Goal: Task Accomplishment & Management: Use online tool/utility

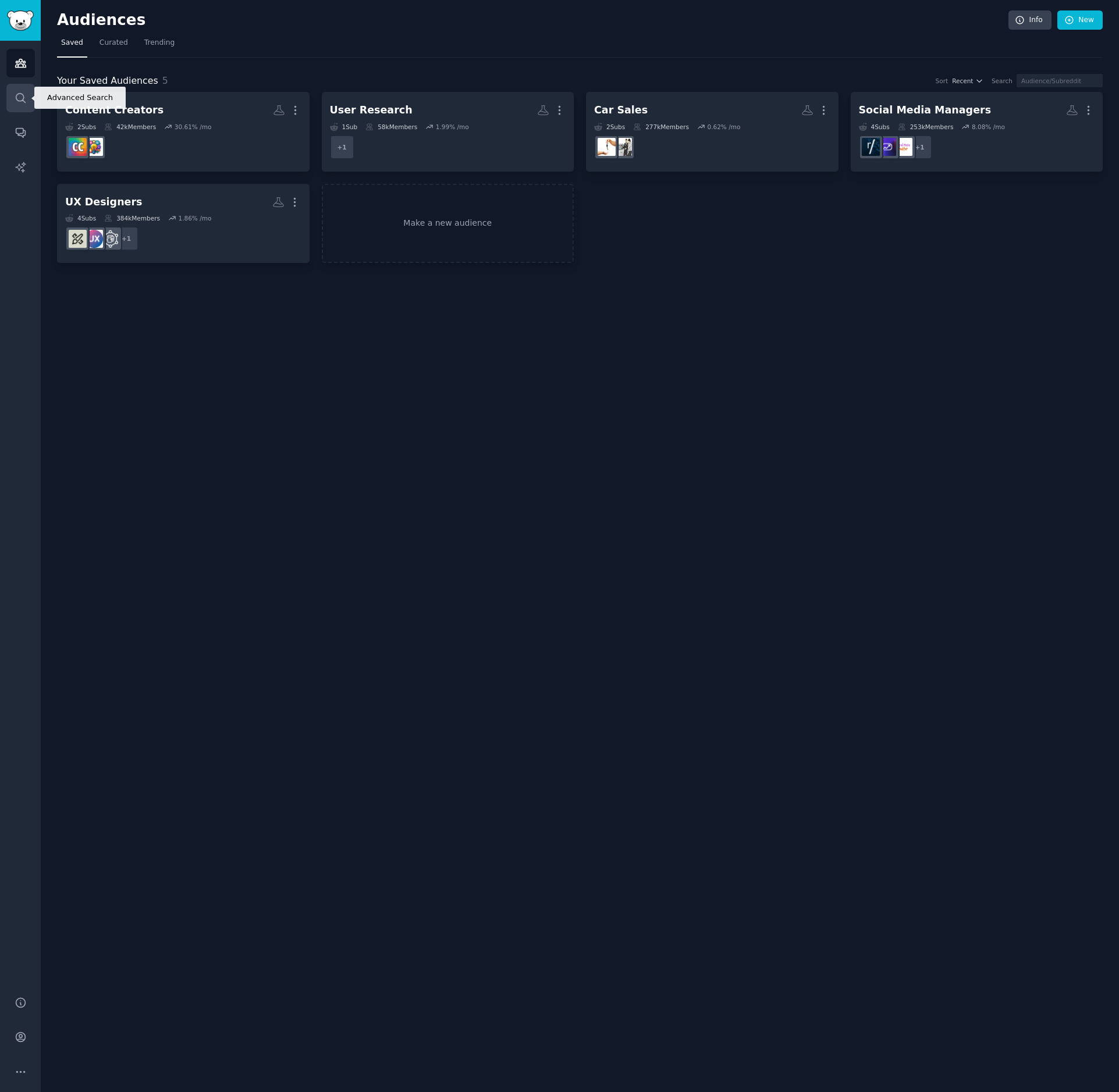
click at [12, 100] on link "Search" at bounding box center [20, 98] width 28 height 28
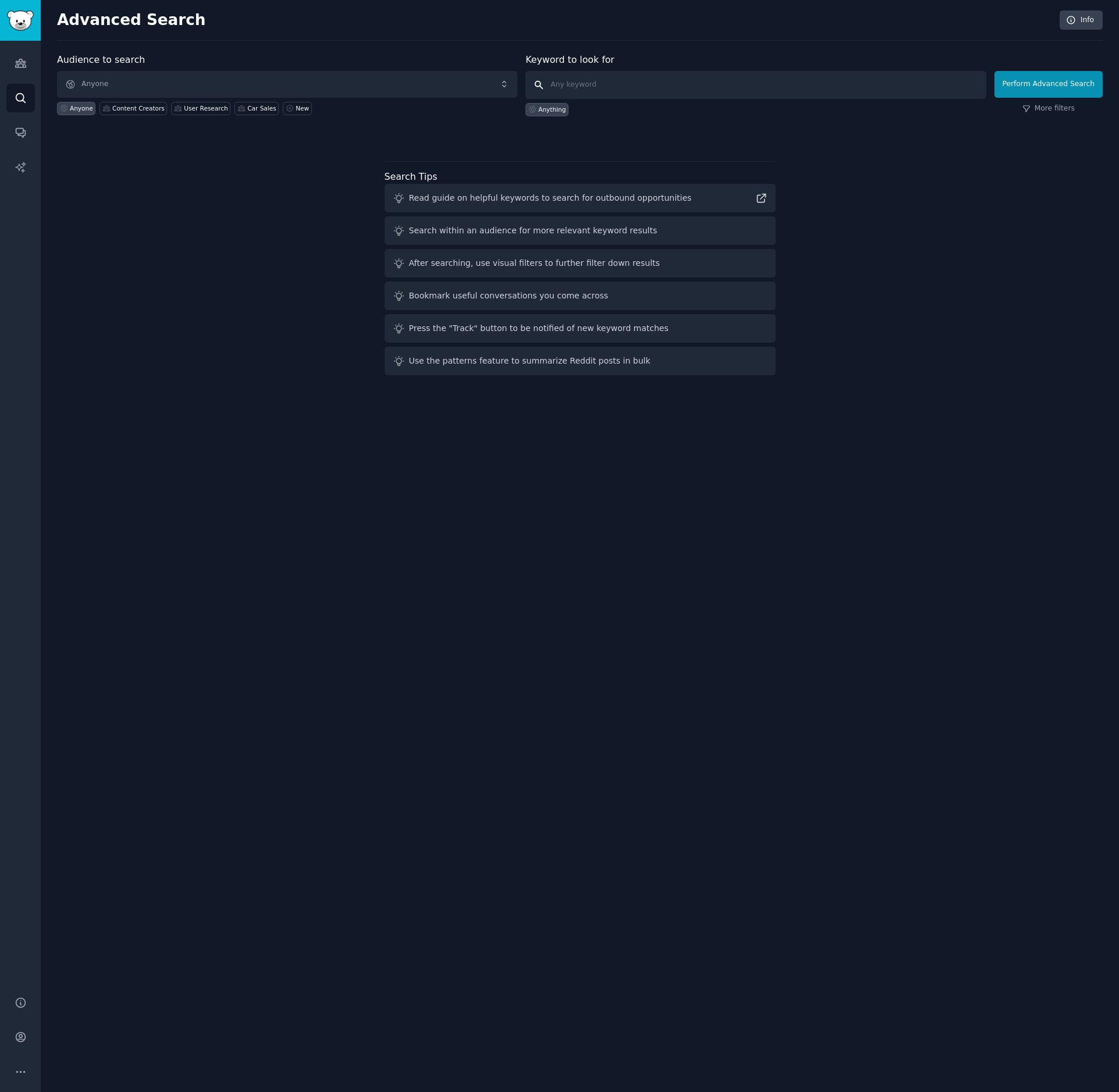
click at [627, 88] on input "text" at bounding box center [755, 85] width 460 height 28
type input "help center"
click at [1032, 90] on button "Perform Advanced Search" at bounding box center [1048, 84] width 108 height 27
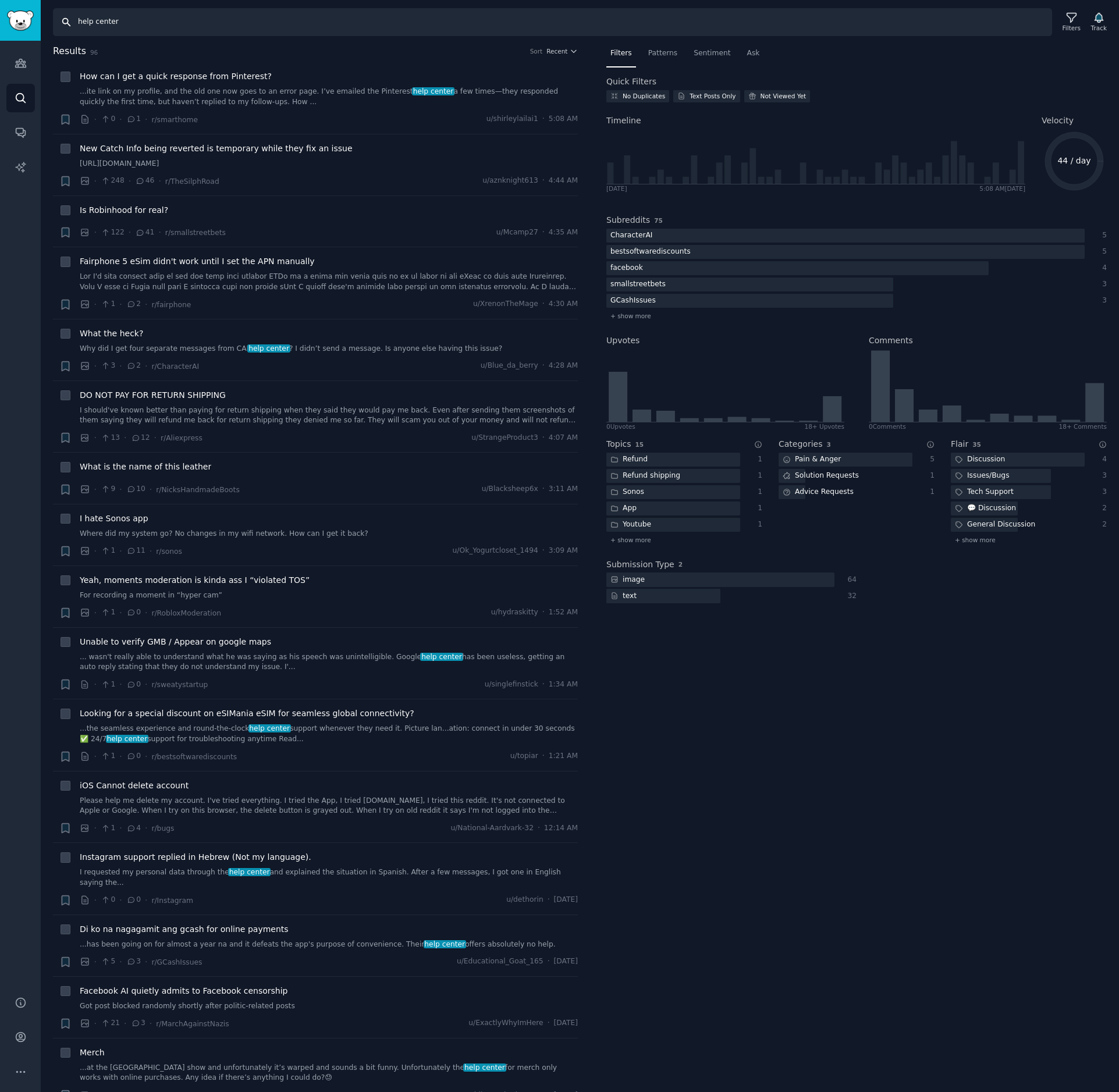
click at [157, 22] on input "help center" at bounding box center [552, 22] width 999 height 28
type input "help center software"
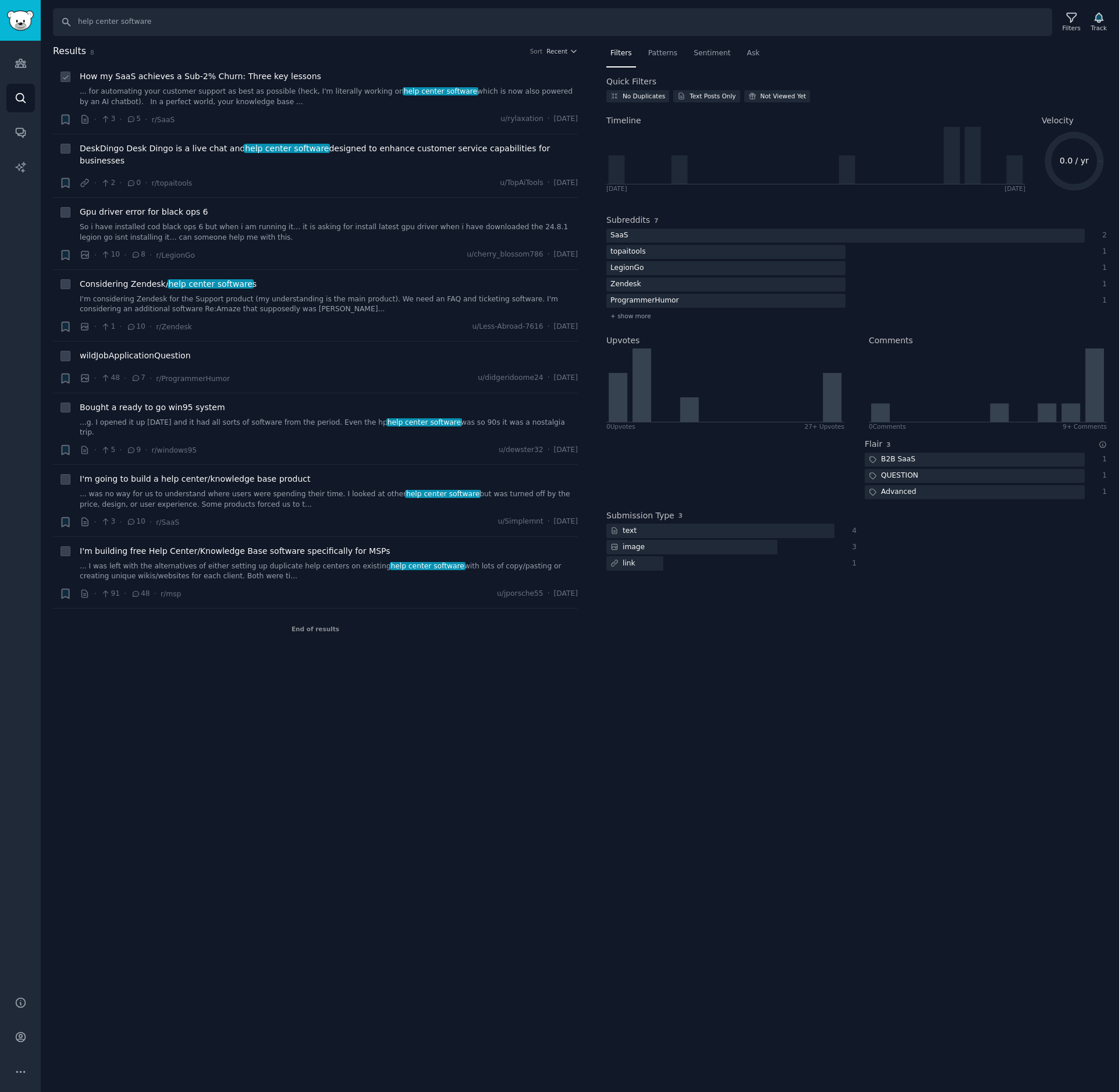
click at [189, 81] on span "How my SaaS achieves a Sub-2% Churn: Three key lessons" at bounding box center [200, 76] width 241 height 12
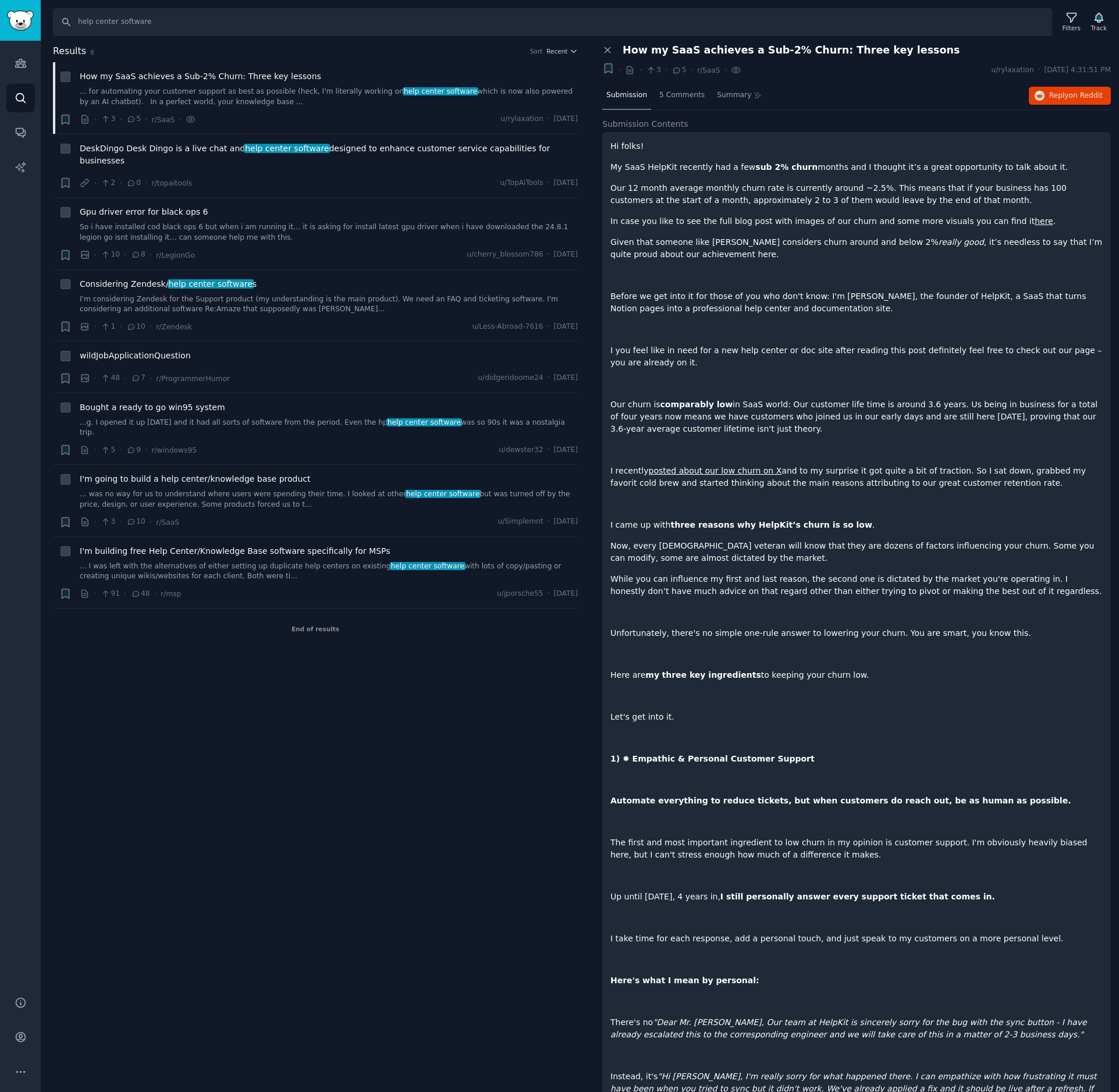
click at [1034, 223] on link "here" at bounding box center [1044, 221] width 19 height 9
click at [224, 295] on link "I'm considering Zendesk for the Support product (my understanding is the main p…" at bounding box center [328, 305] width 498 height 20
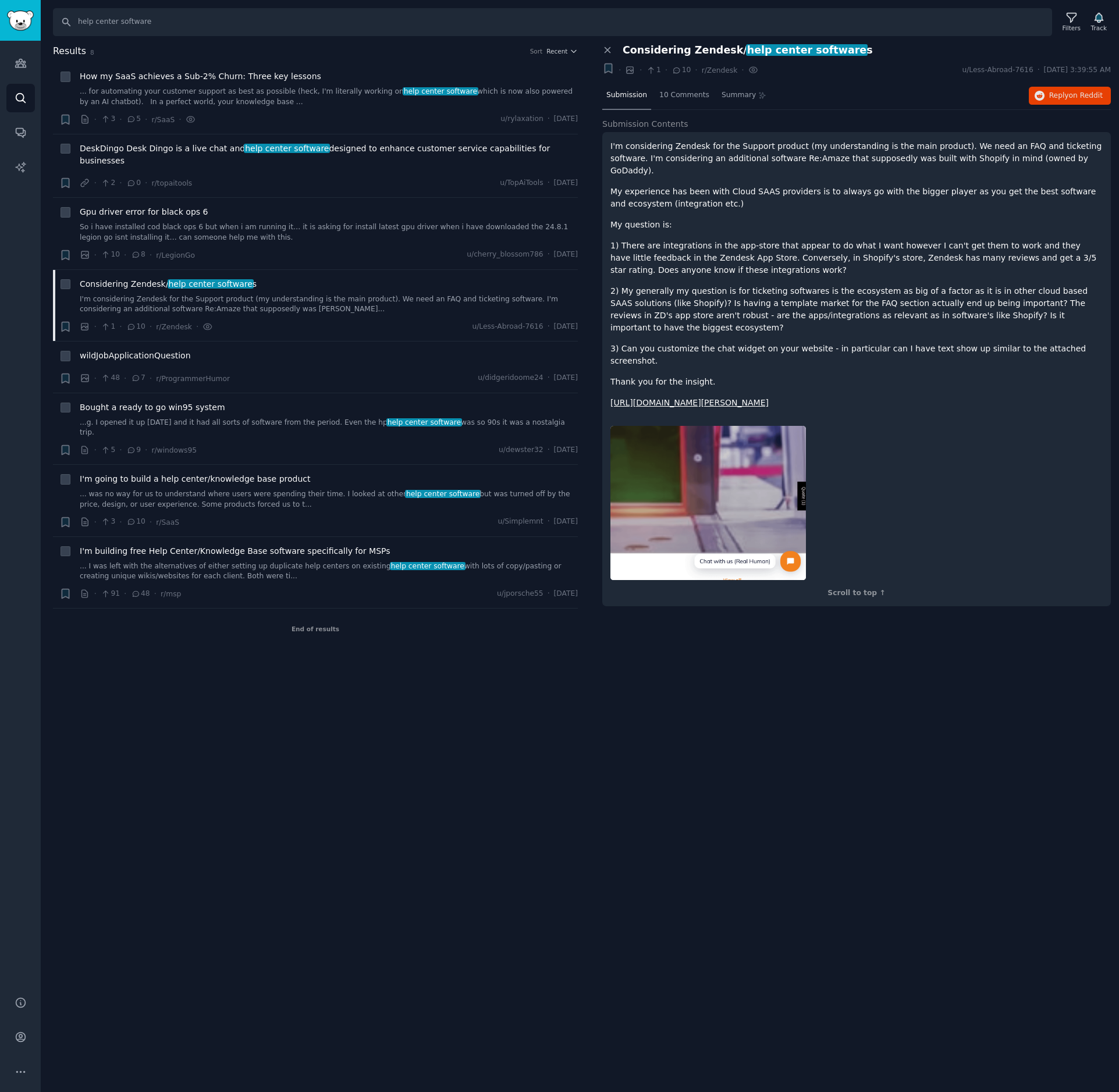
click at [683, 146] on p "I'm considering Zendesk for the Support product (my understanding is the main p…" at bounding box center [856, 159] width 492 height 36
copy p "Zendesk"
click at [127, 350] on span "wildJobApplicationQuestion" at bounding box center [135, 355] width 111 height 12
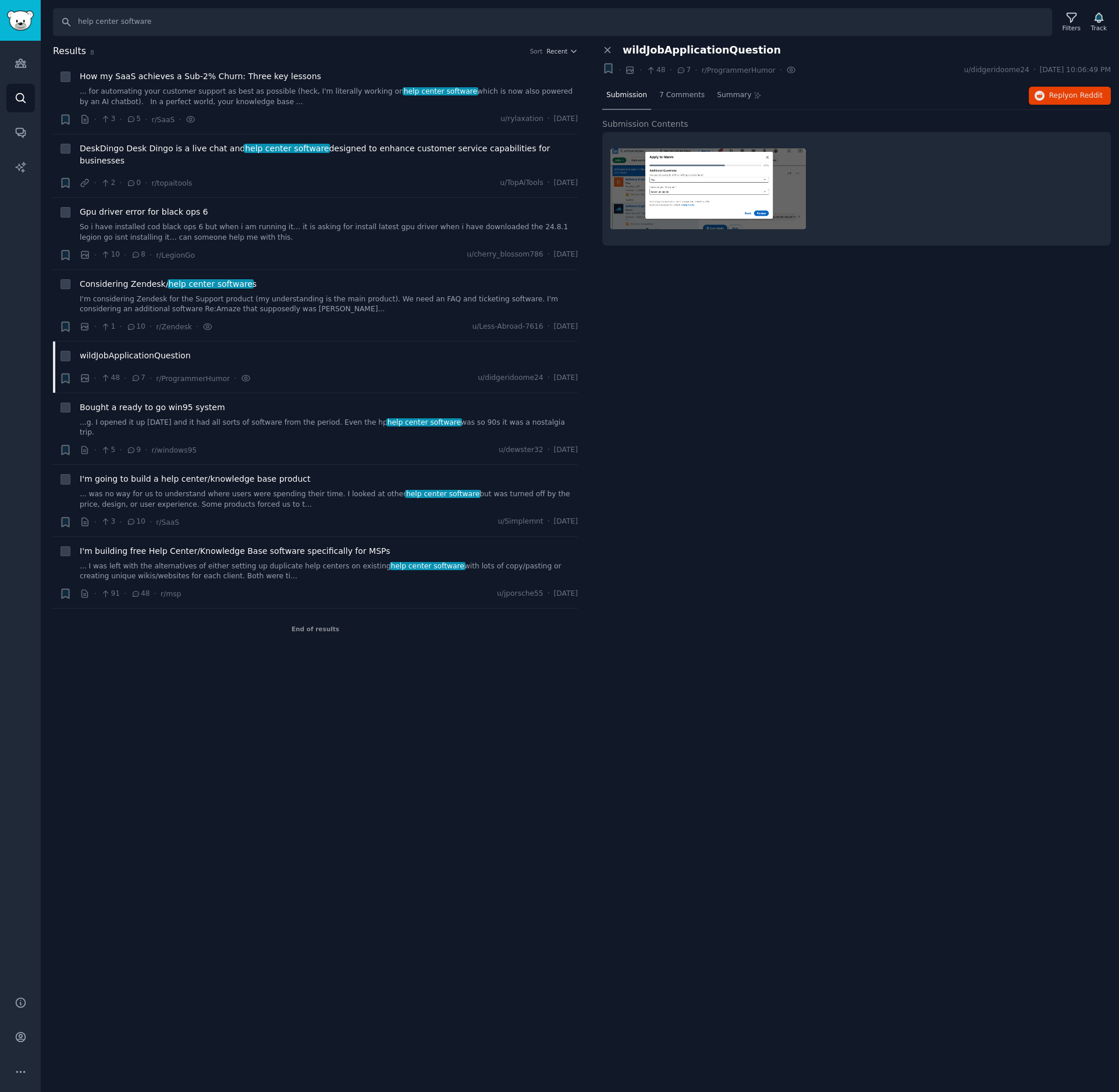
click at [693, 201] on img at bounding box center [708, 189] width 196 height 81
click at [21, 71] on link "Audiences" at bounding box center [20, 63] width 28 height 28
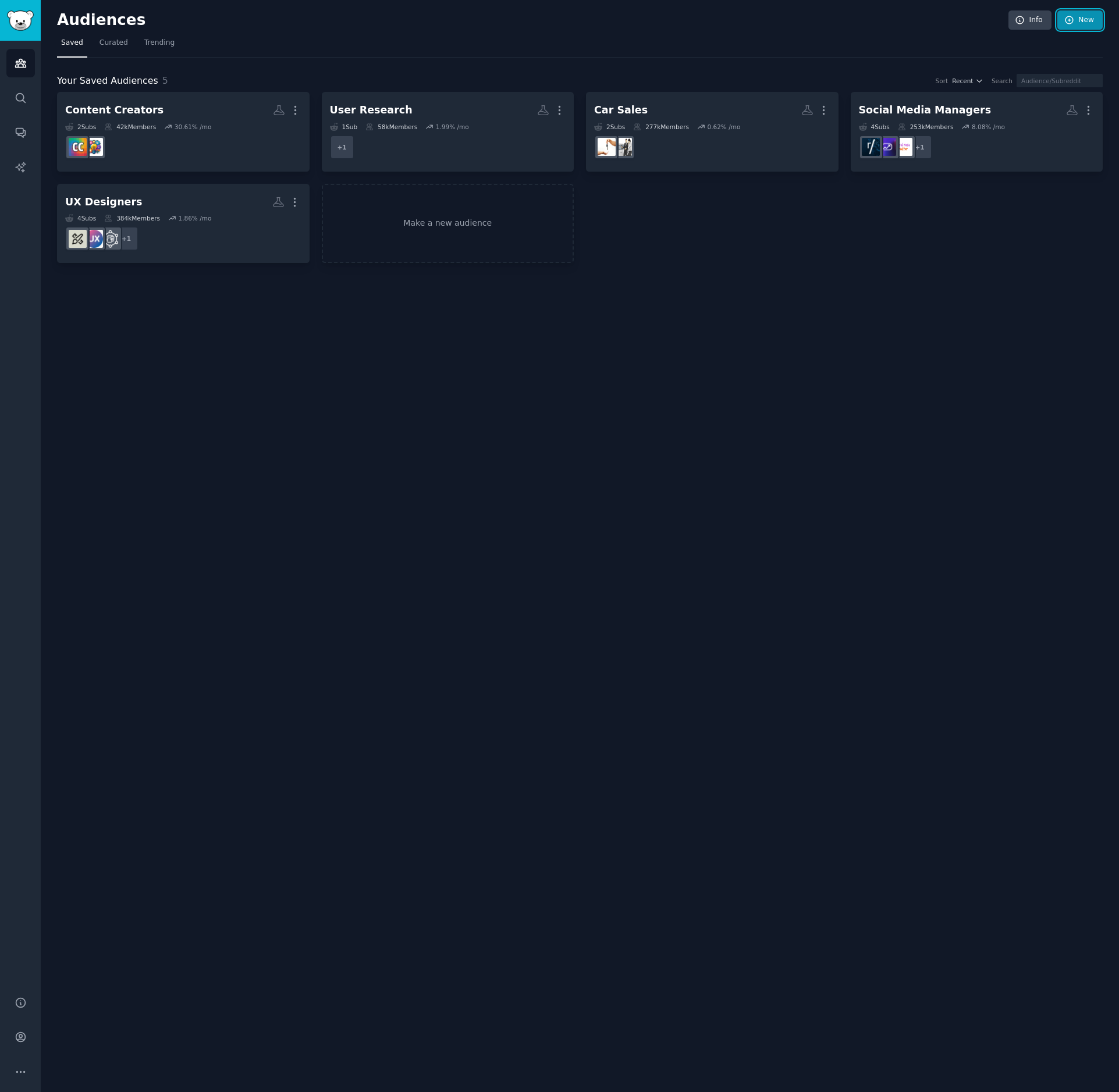
click at [1089, 20] on link "New" at bounding box center [1080, 21] width 45 height 20
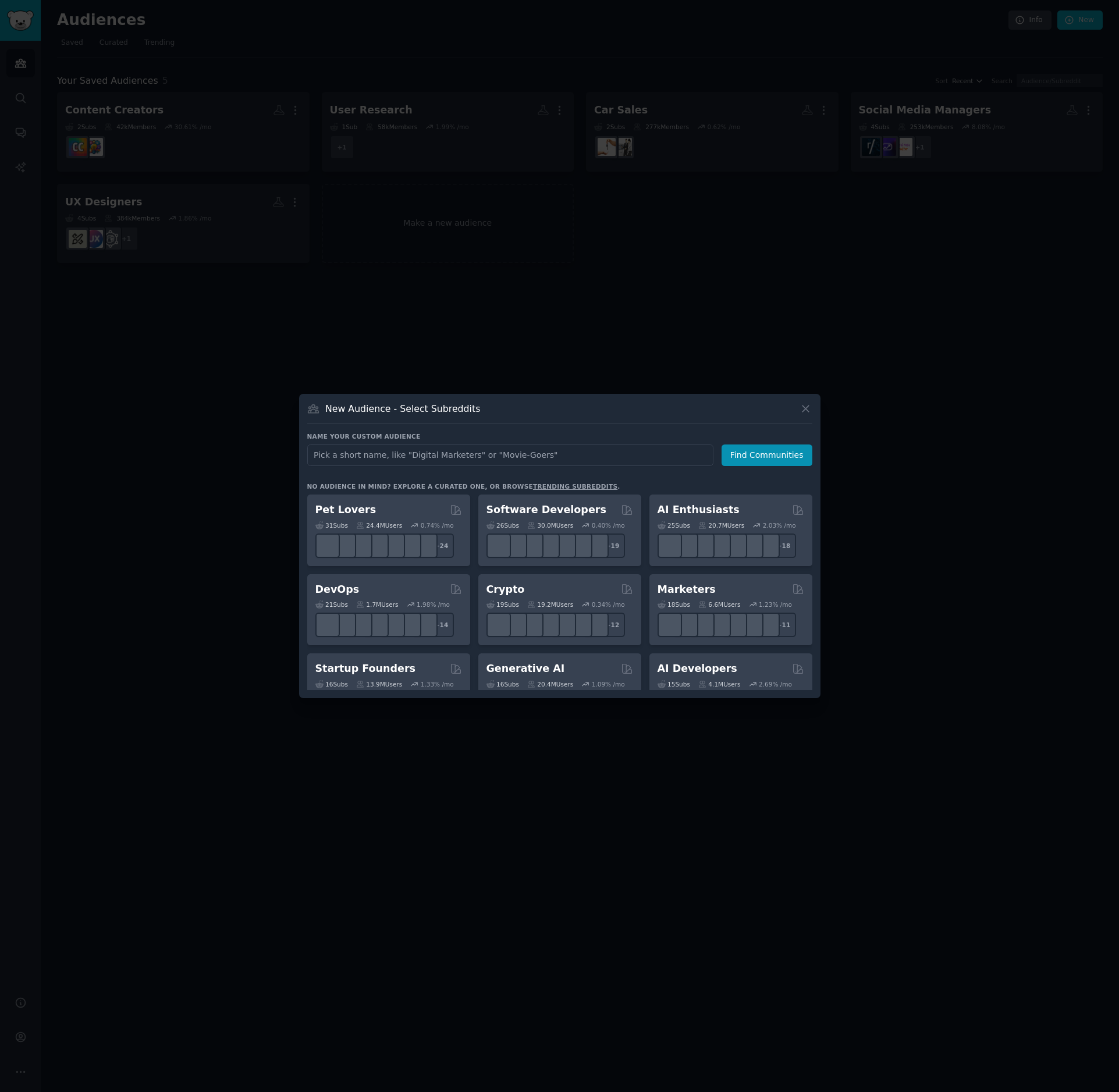
type input "R"
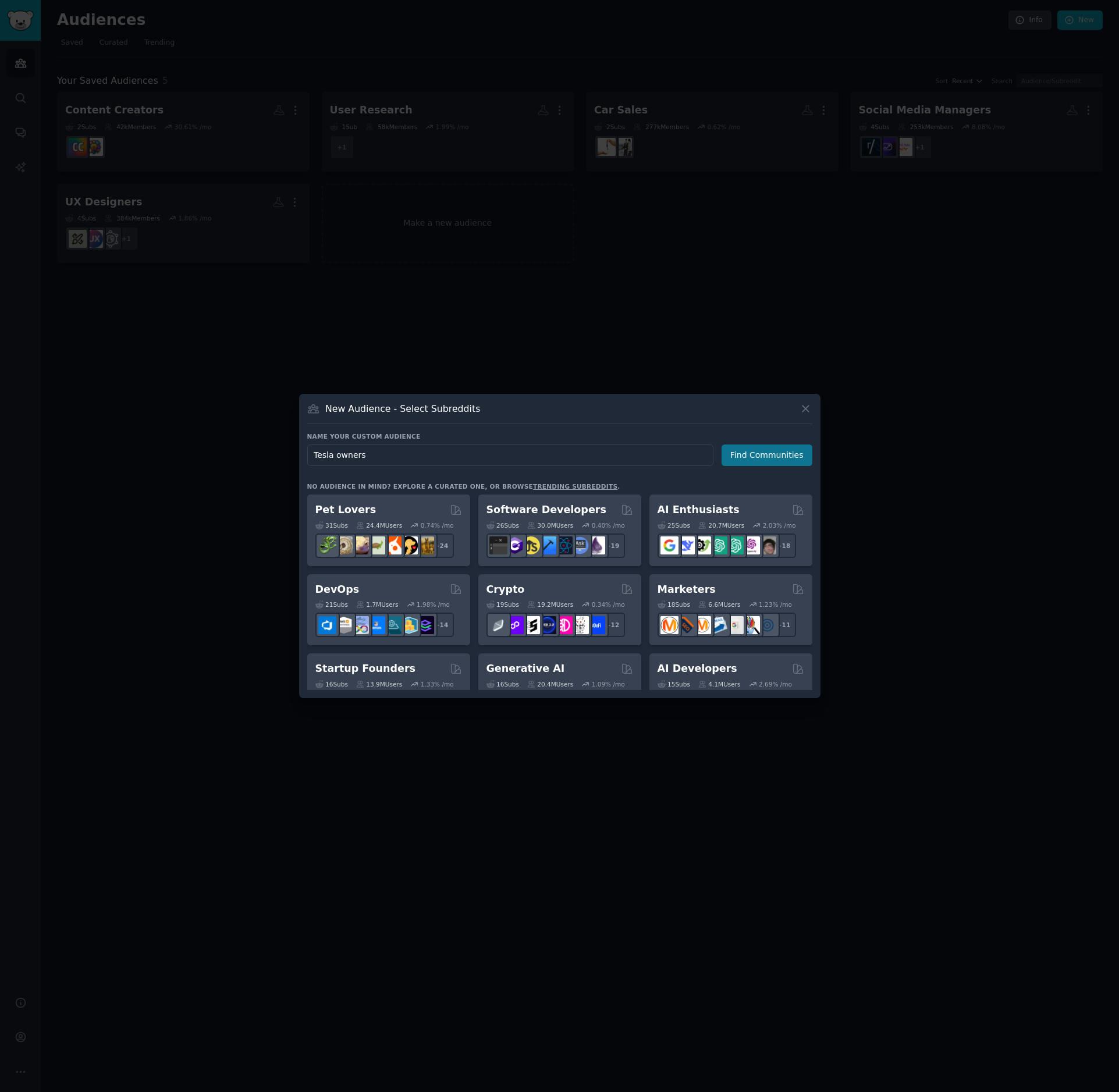
type input "Tesla owners"
click at [788, 456] on button "Find Communities" at bounding box center [767, 455] width 91 height 21
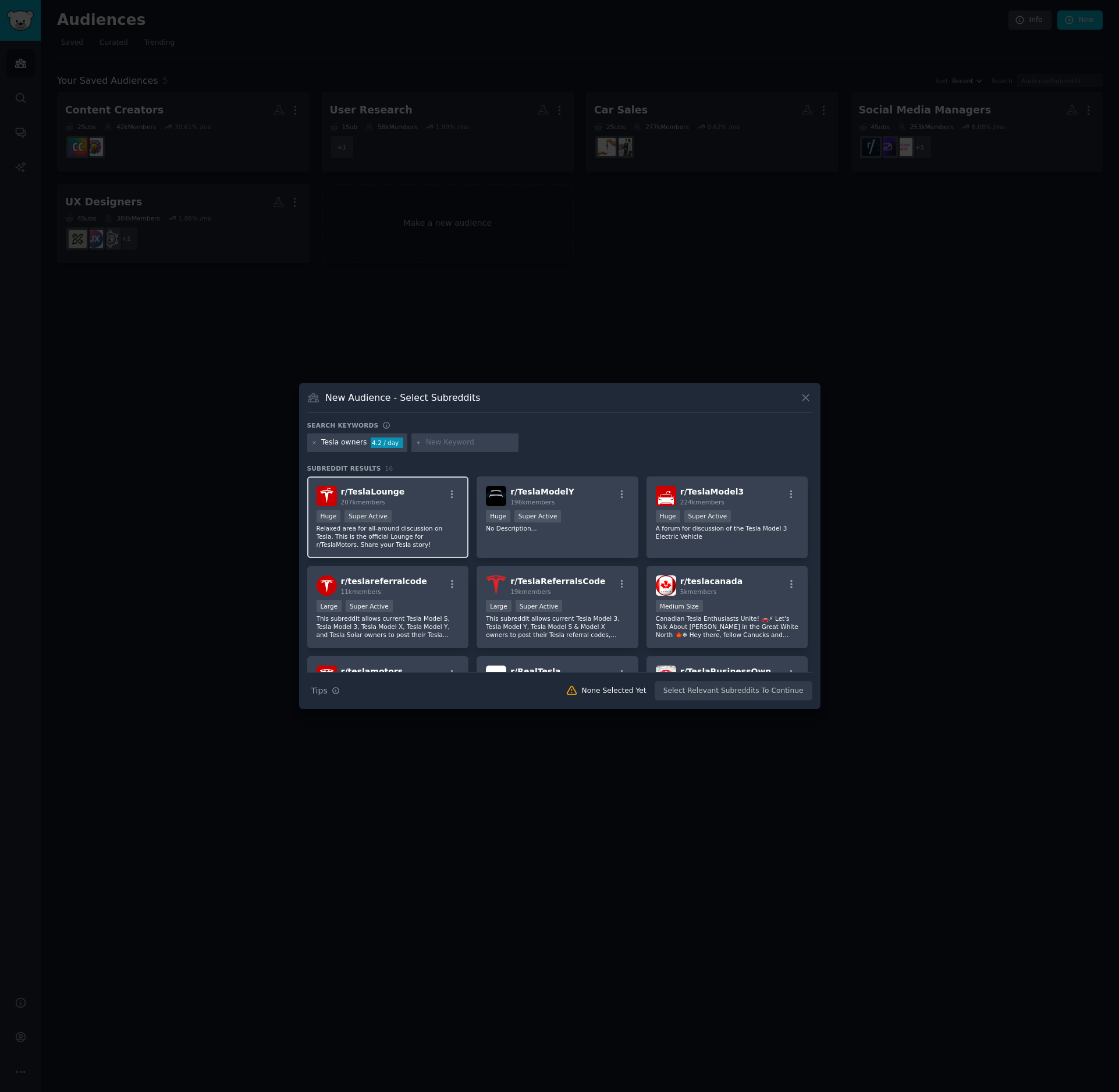
click at [364, 536] on p "Relaxed area for all-around discussion on Tesla. This is the official Lounge fo…" at bounding box center [388, 536] width 143 height 24
click at [523, 538] on div "r/ TeslaModelY 196k members Huge Super Active No Description..." at bounding box center [557, 517] width 162 height 82
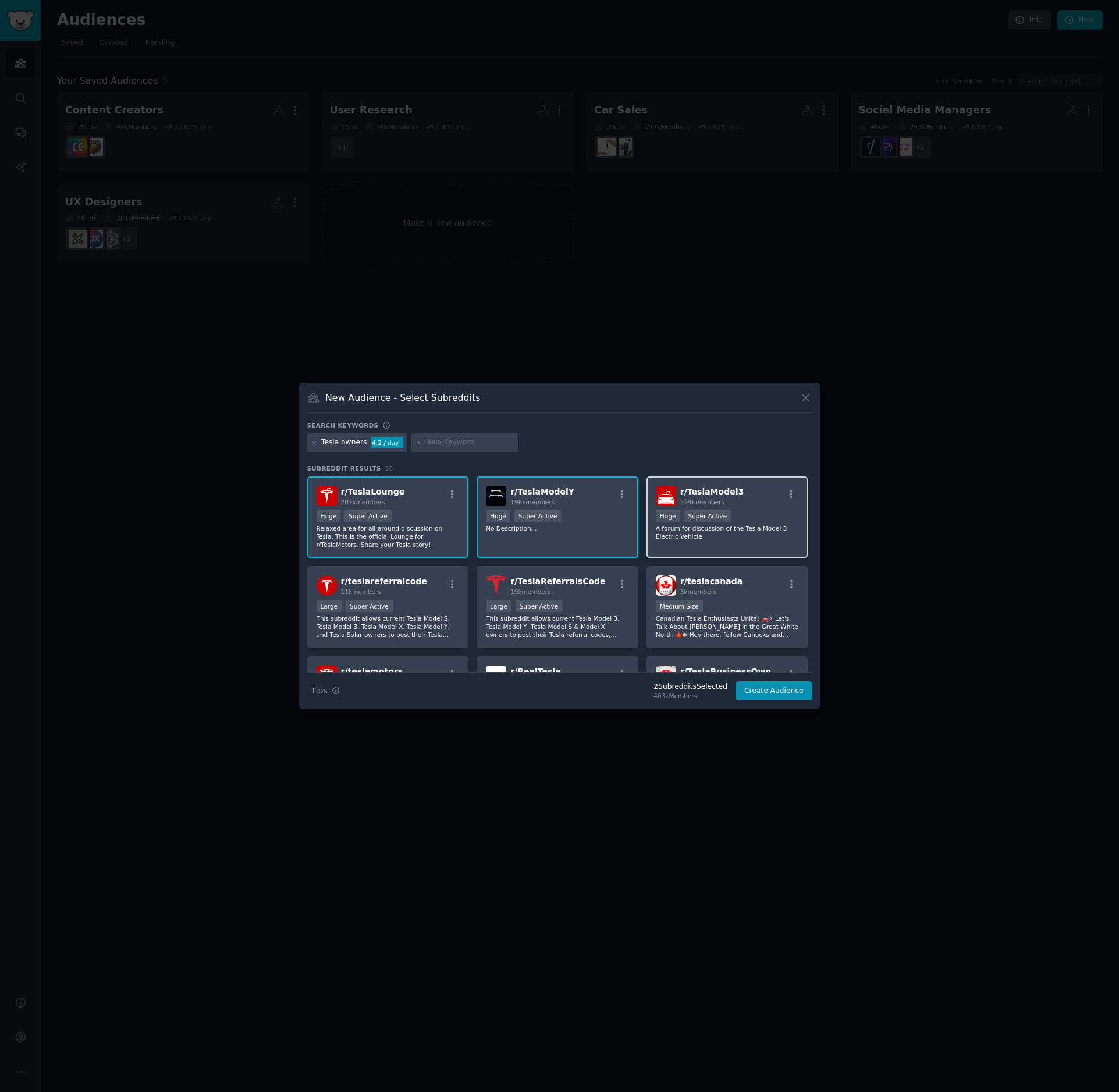
click at [726, 542] on div "r/ TeslaModel3 224k members Huge Super Active A forum for discussion of the Tes…" at bounding box center [727, 517] width 162 height 82
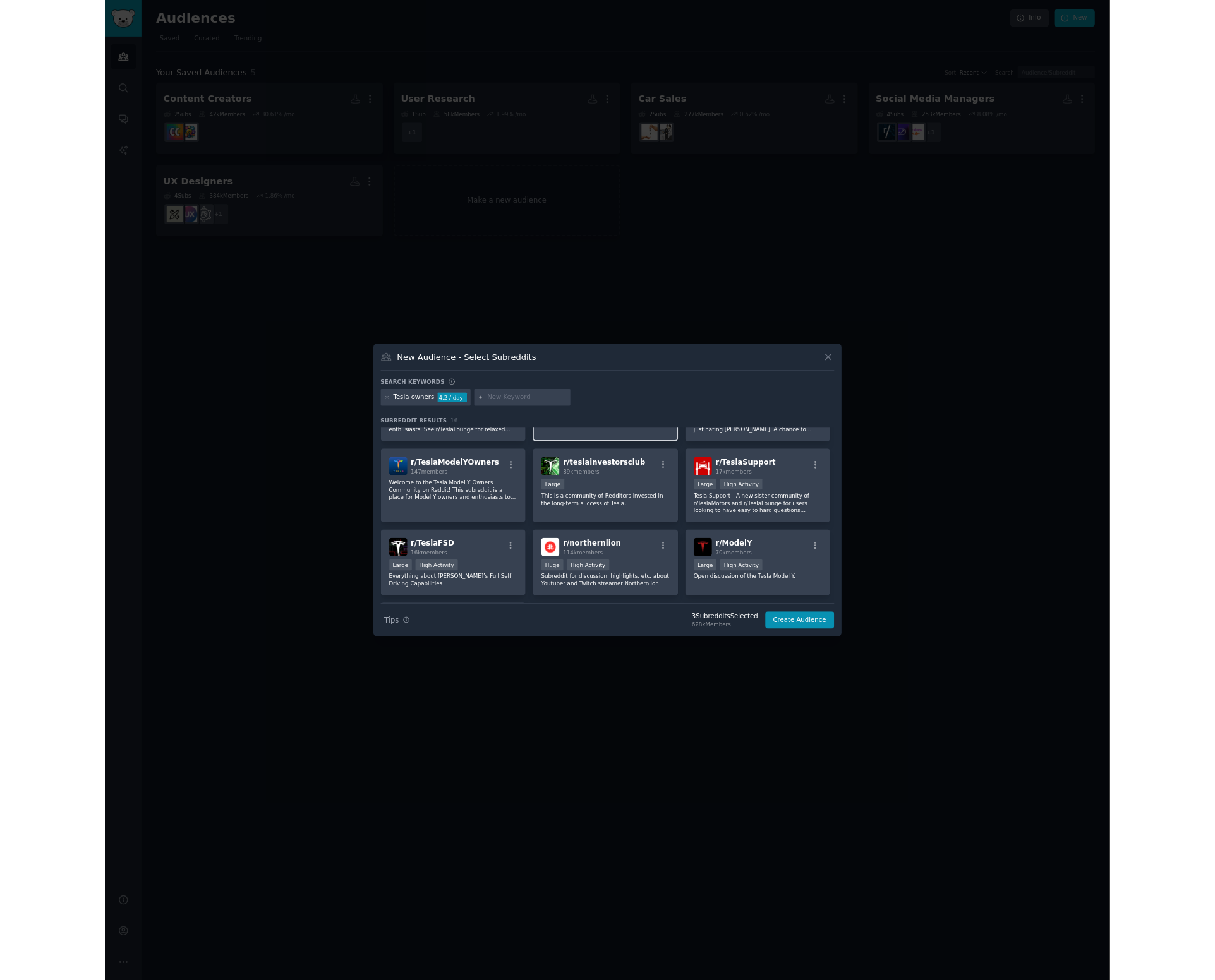
scroll to position [267, 0]
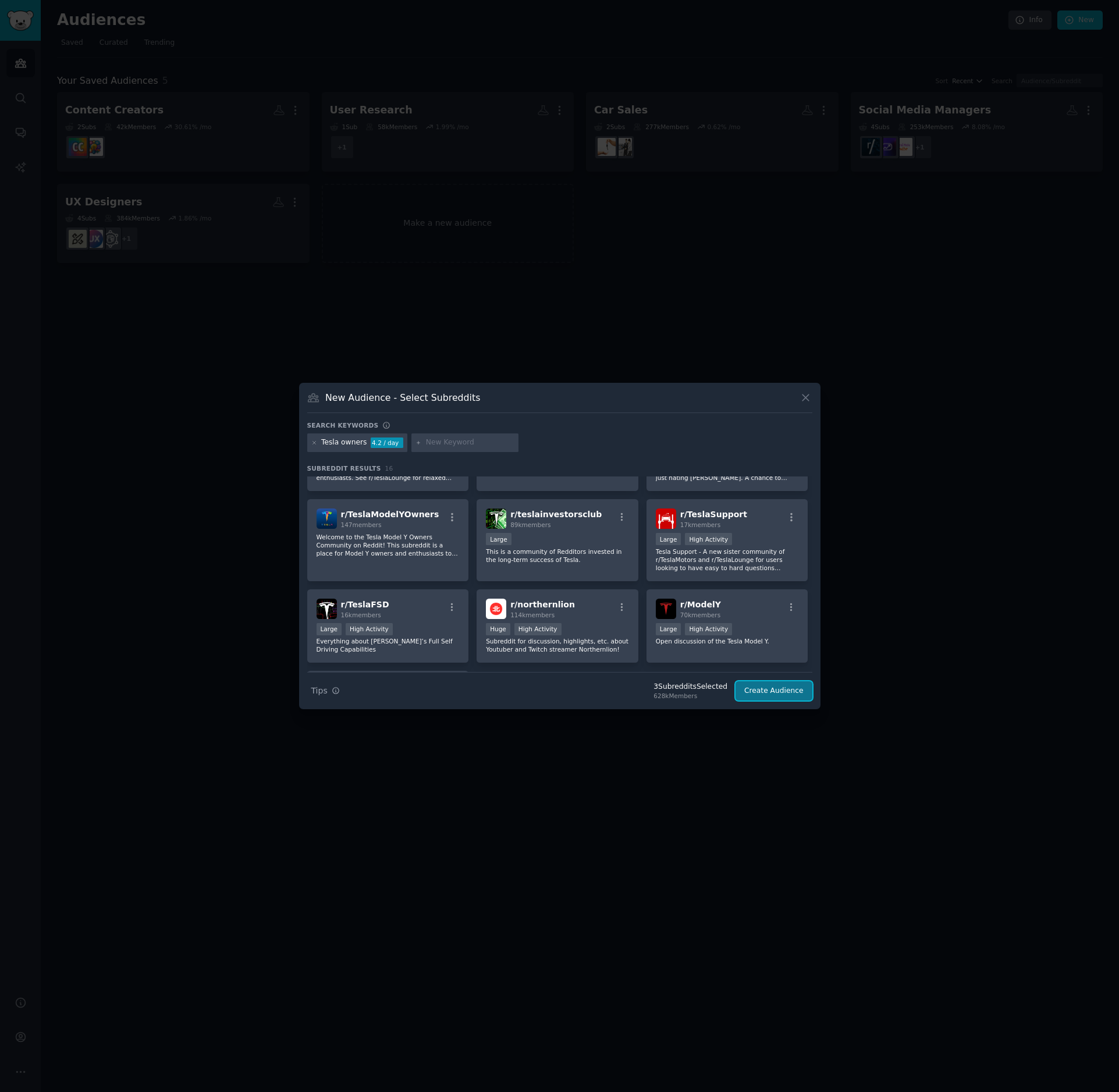
click at [782, 695] on button "Create Audience" at bounding box center [774, 691] width 77 height 20
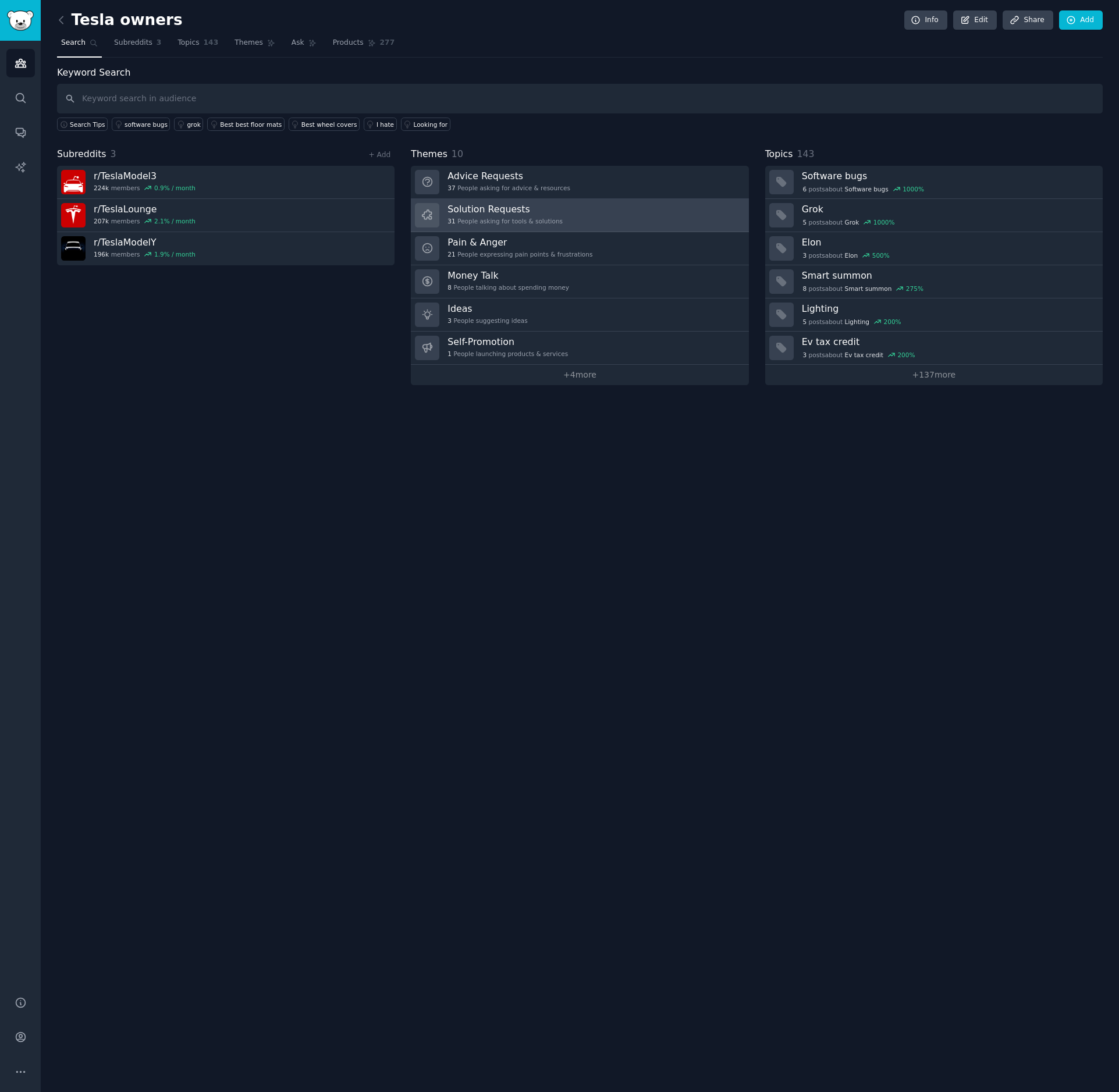
click at [570, 211] on link "Solution Requests 31 People asking for tools & solutions" at bounding box center [579, 215] width 337 height 33
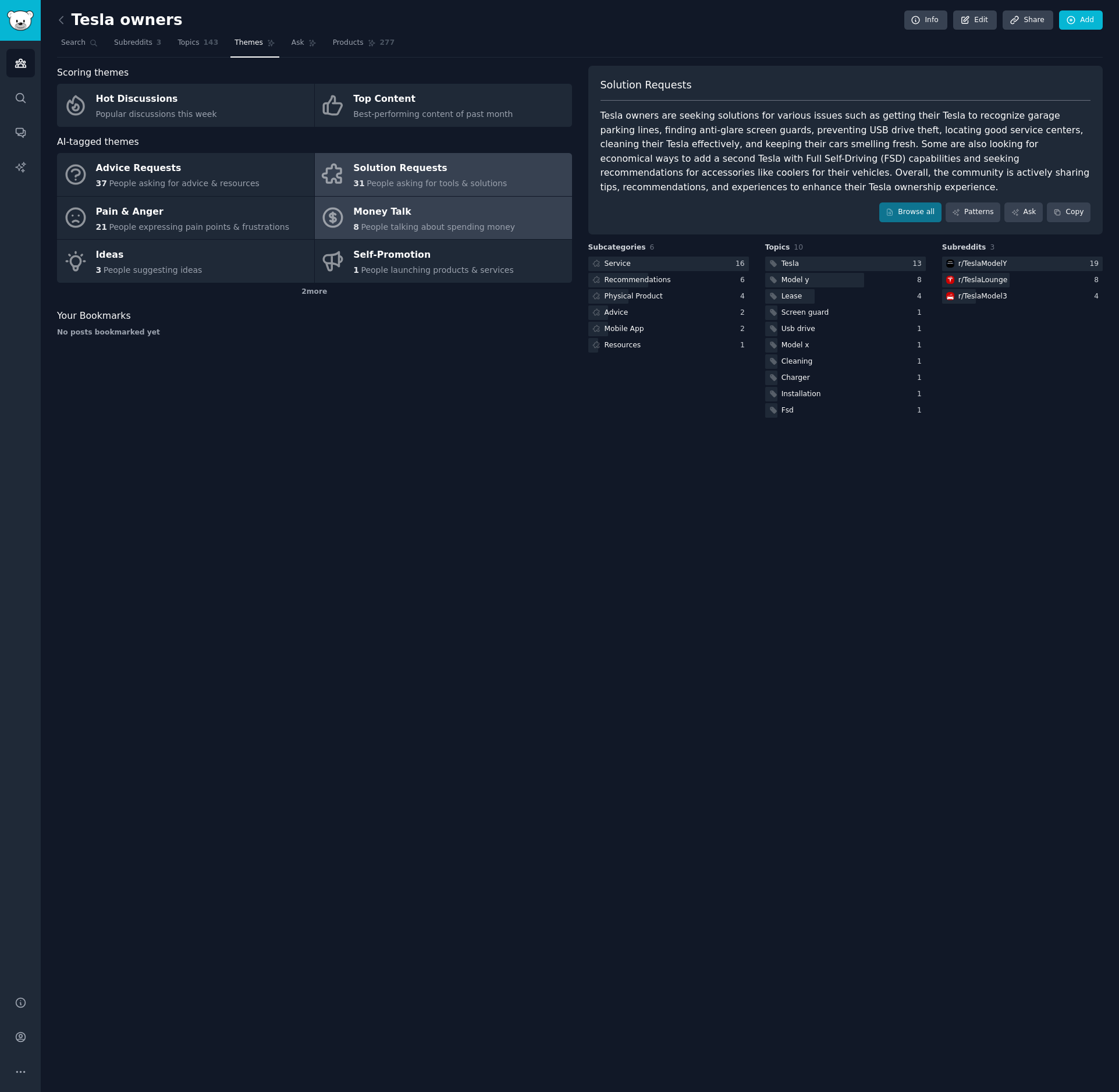
click at [401, 223] on span "People talking about spending money" at bounding box center [438, 227] width 154 height 9
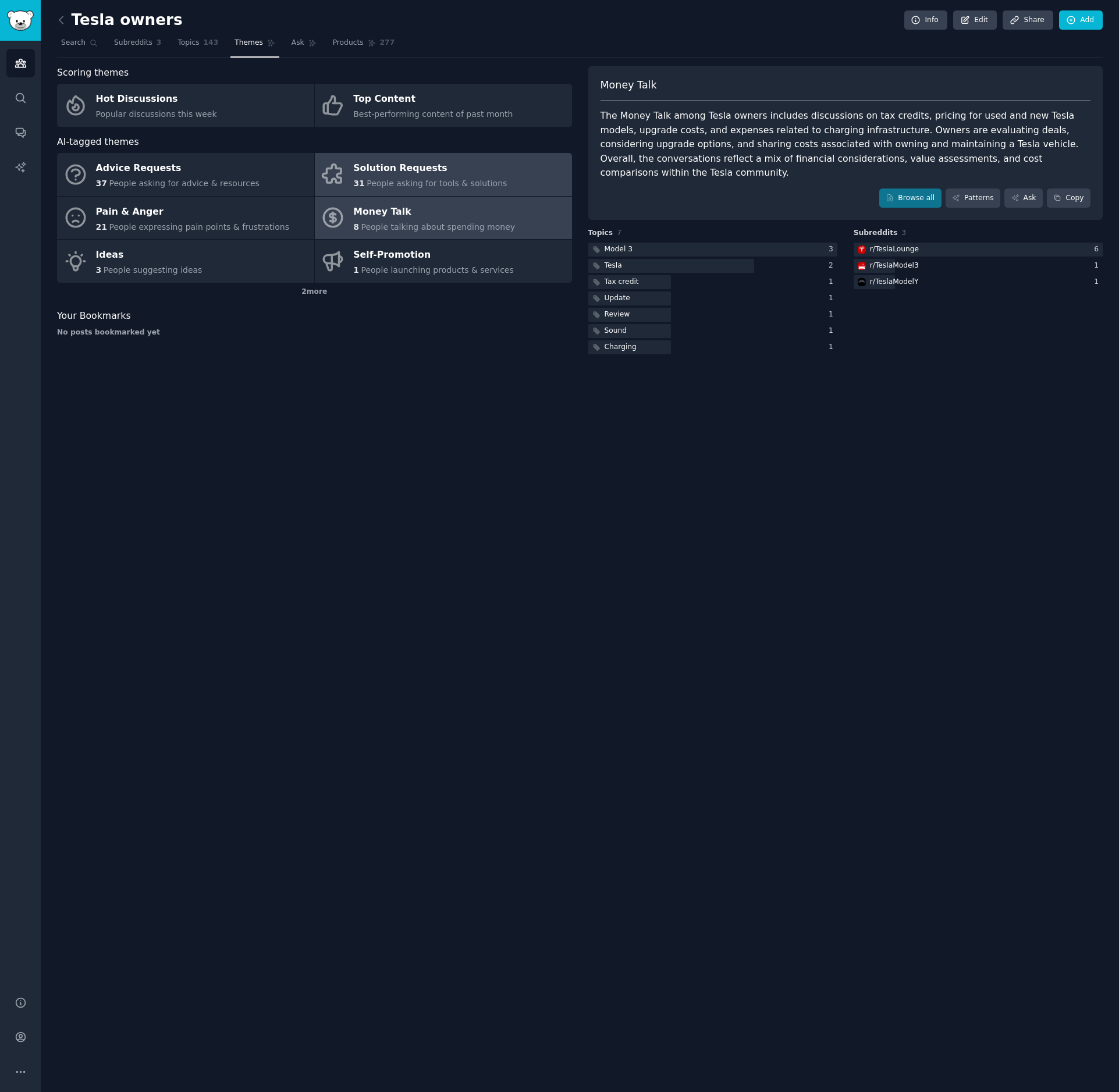
click at [360, 184] on span "31" at bounding box center [359, 183] width 11 height 9
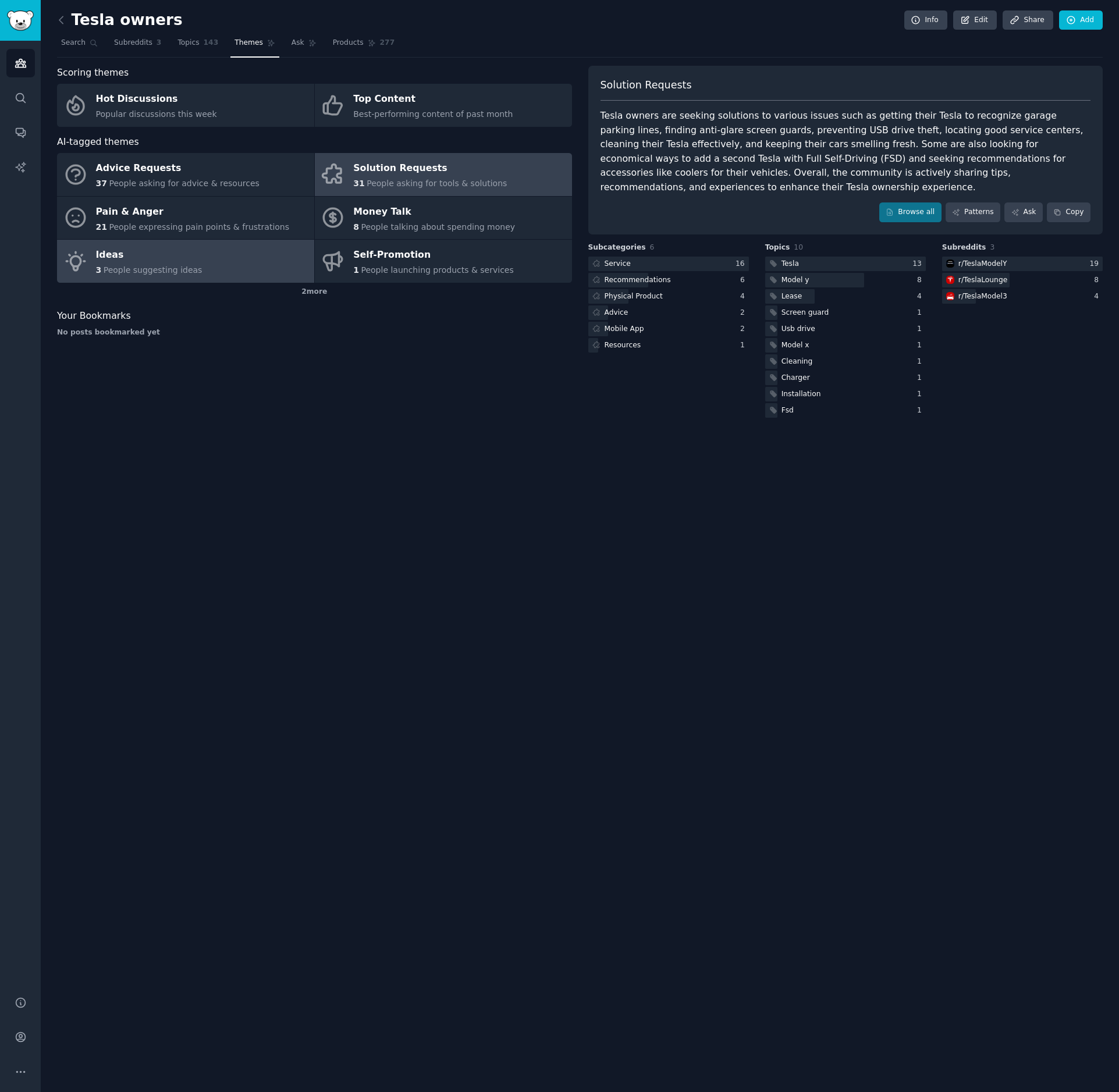
click at [229, 279] on link "Ideas 3 People suggesting ideas" at bounding box center [186, 261] width 257 height 43
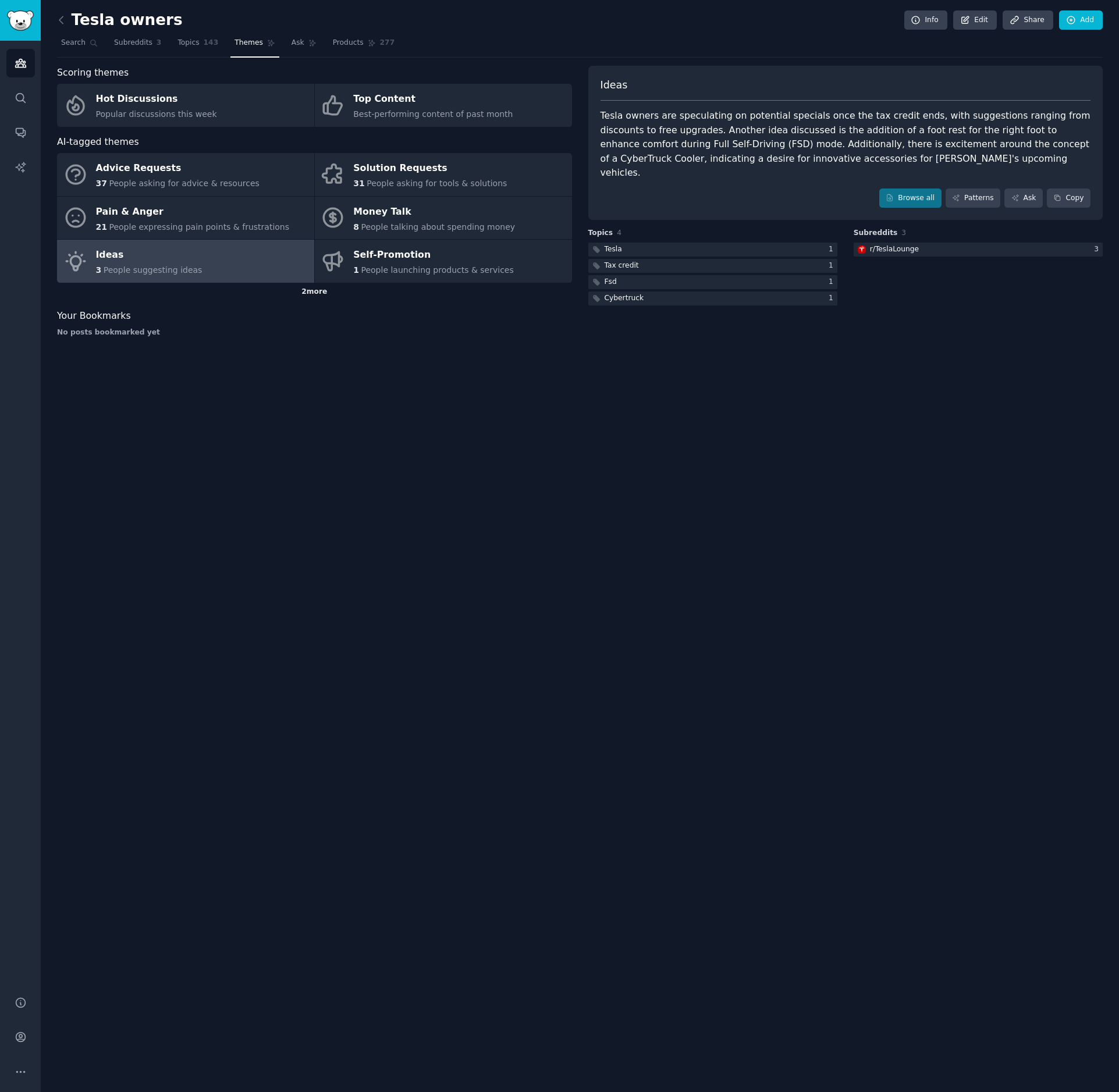
click at [330, 291] on div "2 more" at bounding box center [314, 292] width 515 height 19
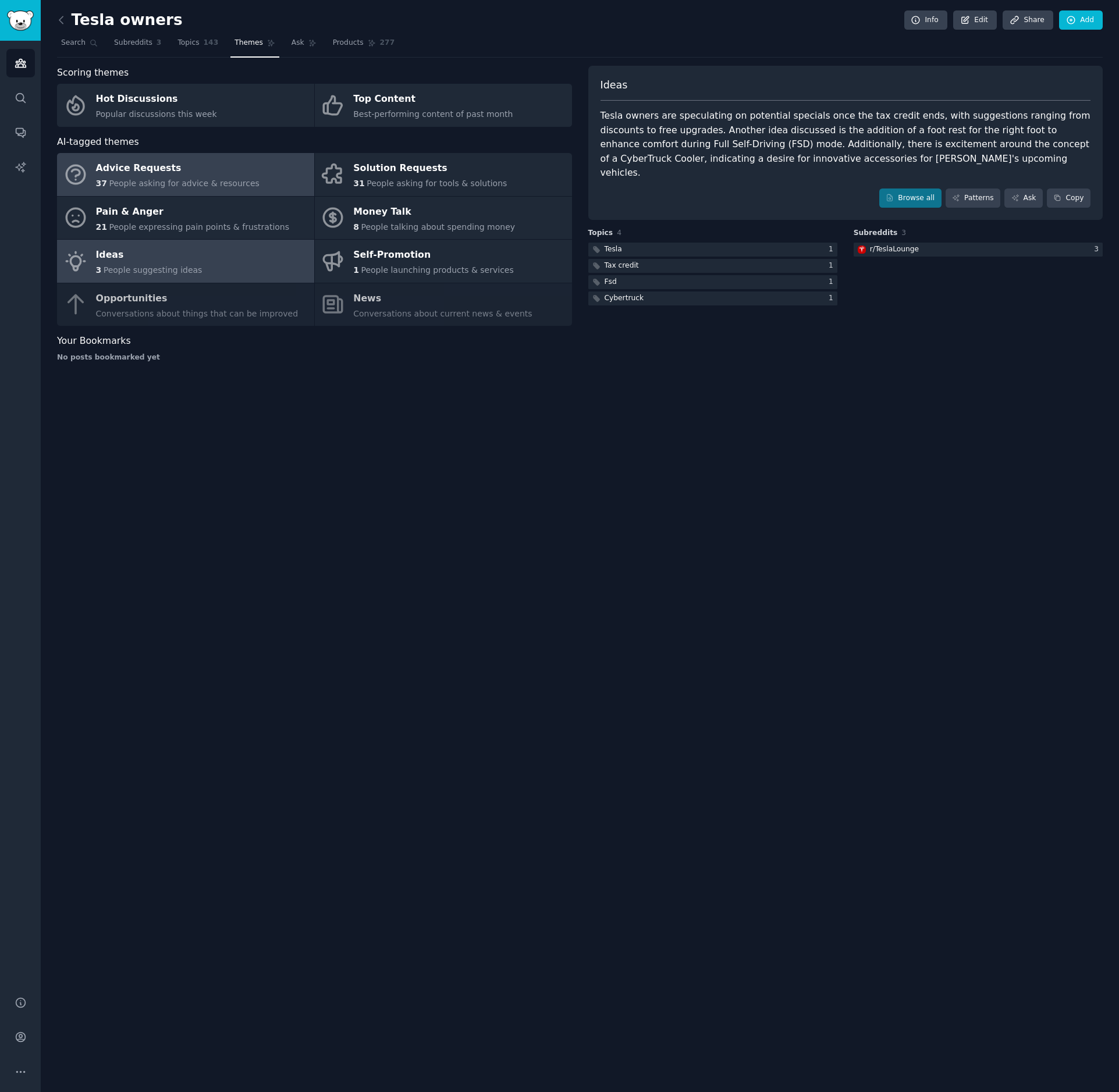
click at [213, 172] on div "Advice Requests" at bounding box center [177, 169] width 164 height 19
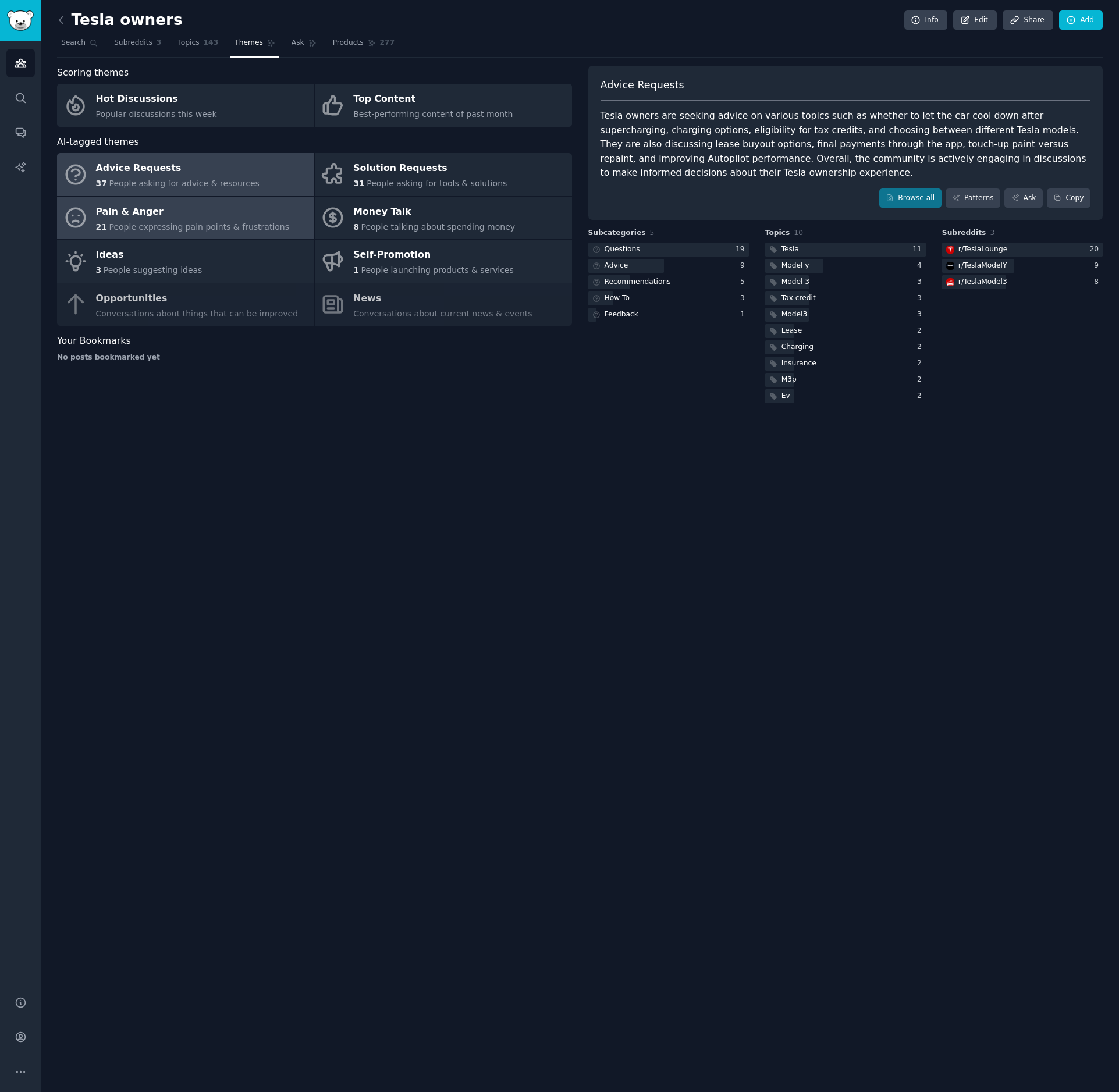
click at [155, 217] on div "Pain & Anger" at bounding box center [192, 212] width 194 height 19
